Goal: Transaction & Acquisition: Purchase product/service

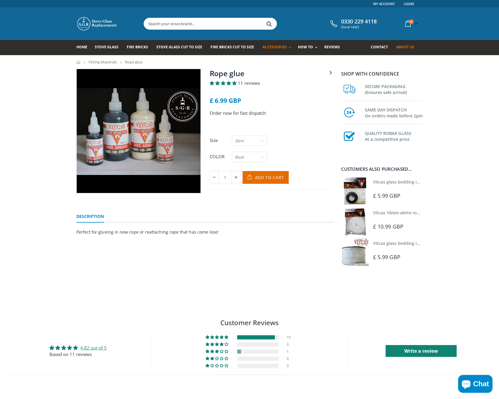
click at [403, 48] on span "About us" at bounding box center [406, 46] width 18 height 5
click at [261, 182] on button "Add to Cart" at bounding box center [266, 177] width 47 height 13
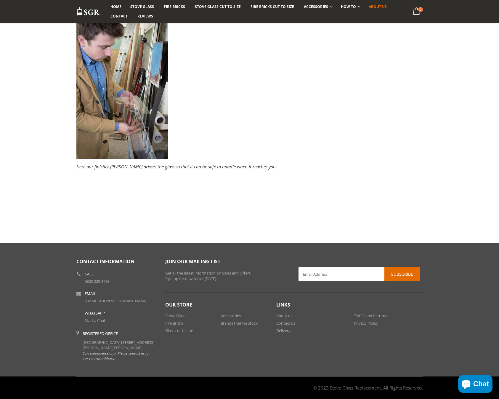
scroll to position [153, 0]
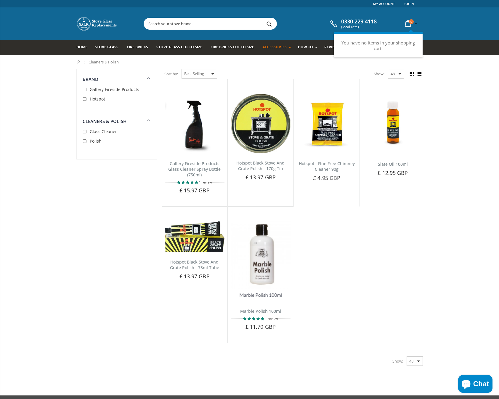
click at [416, 22] on link "0 item(s)" at bounding box center [411, 24] width 16 height 12
click at [111, 48] on span "Stove Glass" at bounding box center [107, 46] width 24 height 5
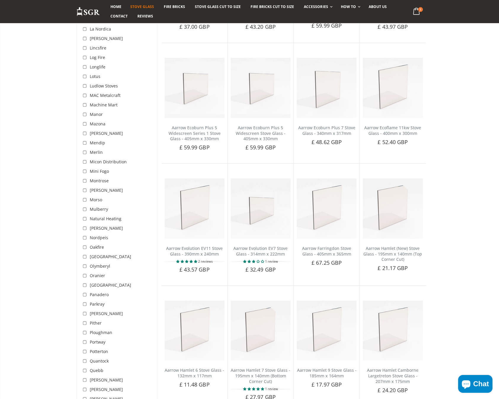
scroll to position [1245, 0]
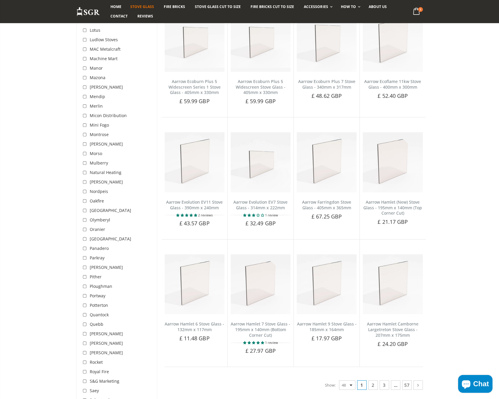
click at [84, 255] on input "checkbox" at bounding box center [86, 258] width 6 height 6
checkbox input "true"
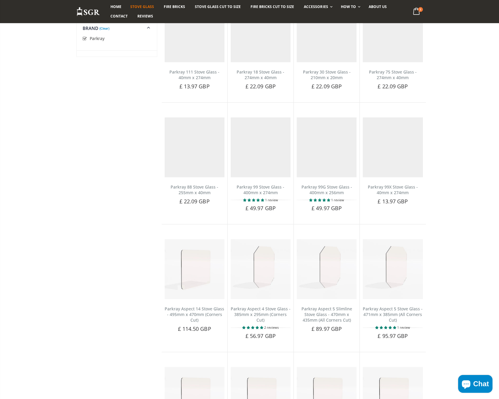
scroll to position [111, 0]
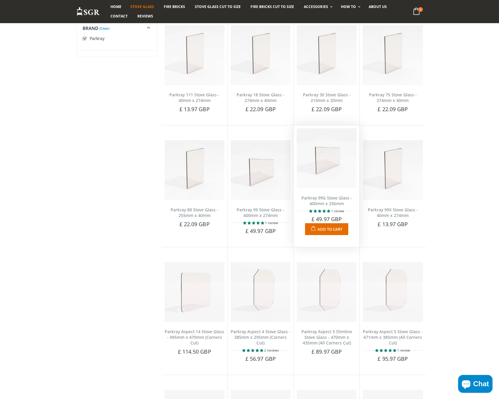
click at [328, 175] on img at bounding box center [327, 158] width 60 height 60
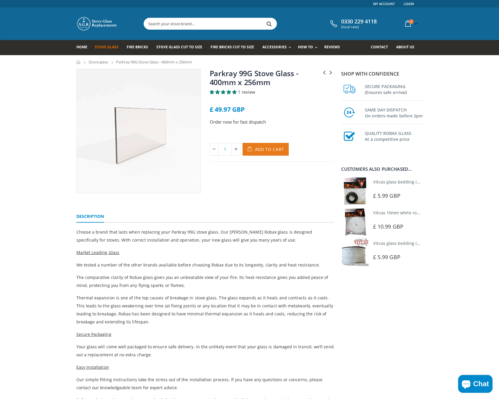
click at [266, 152] on span "Add to Cart" at bounding box center [269, 149] width 29 height 6
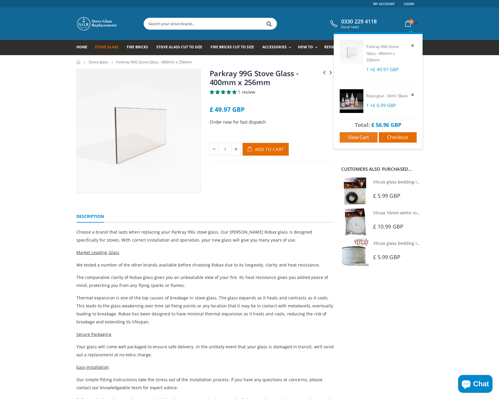
click at [368, 141] on span "View cart" at bounding box center [358, 137] width 21 height 7
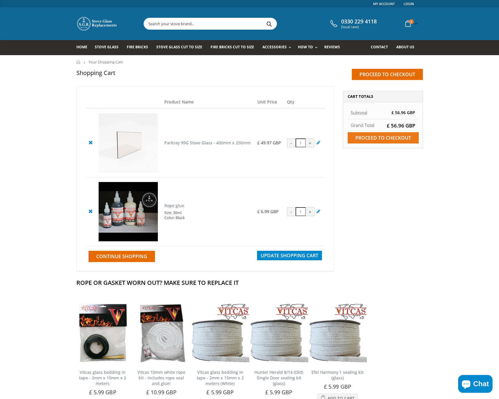
click at [377, 141] on input "Proceed to checkout" at bounding box center [383, 137] width 71 height 11
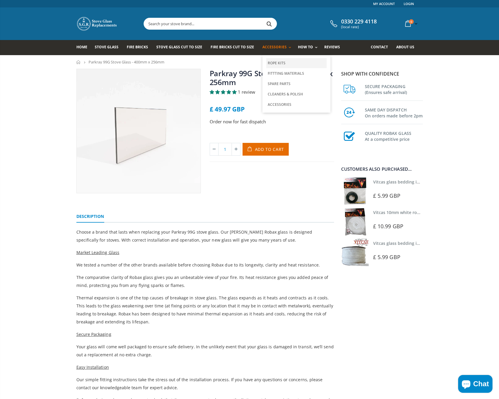
click at [277, 63] on link "Rope Kits" at bounding box center [296, 63] width 60 height 10
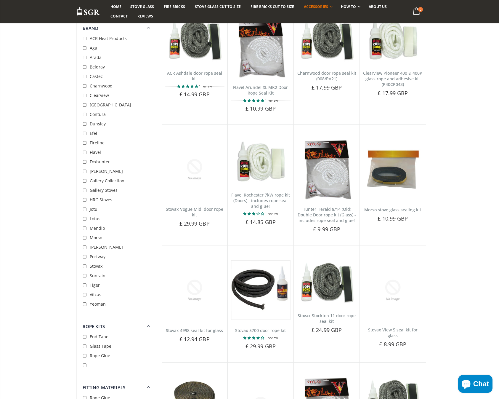
scroll to position [956, 0]
click at [84, 346] on input "checkbox" at bounding box center [86, 347] width 6 height 6
checkbox input "true"
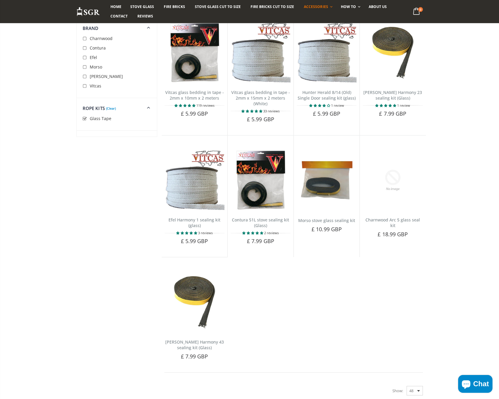
scroll to position [69, 0]
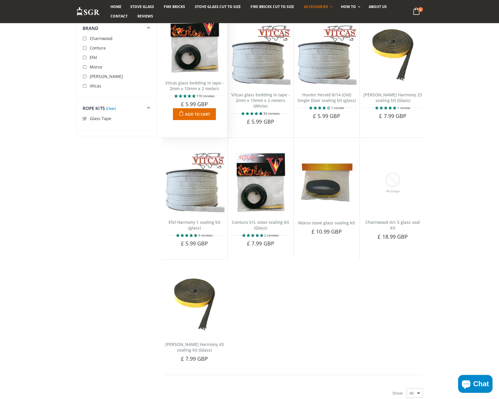
click at [200, 60] on img at bounding box center [195, 43] width 60 height 60
